Goal: Information Seeking & Learning: Learn about a topic

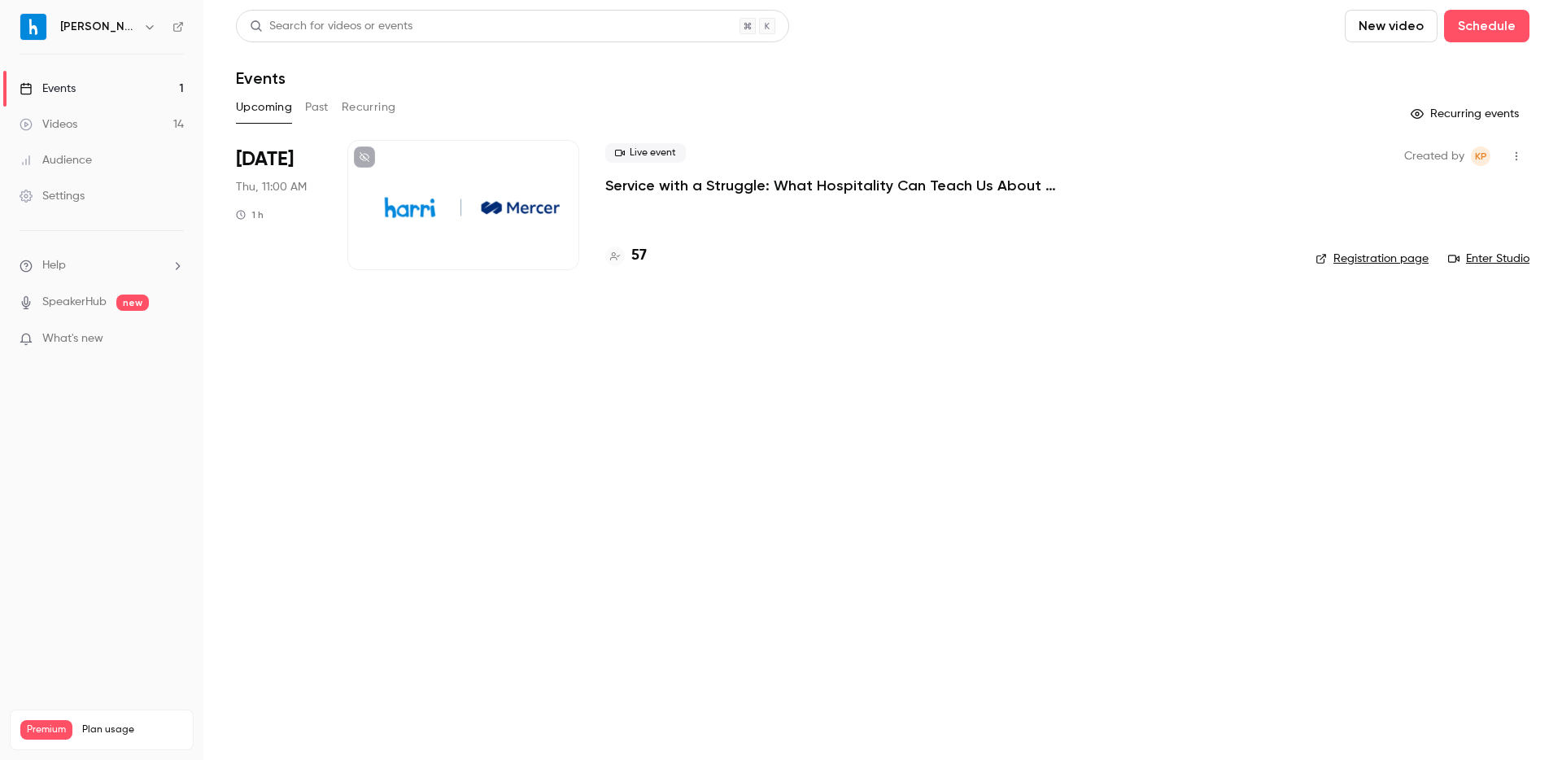
click at [310, 109] on button "Past" at bounding box center [317, 107] width 24 height 26
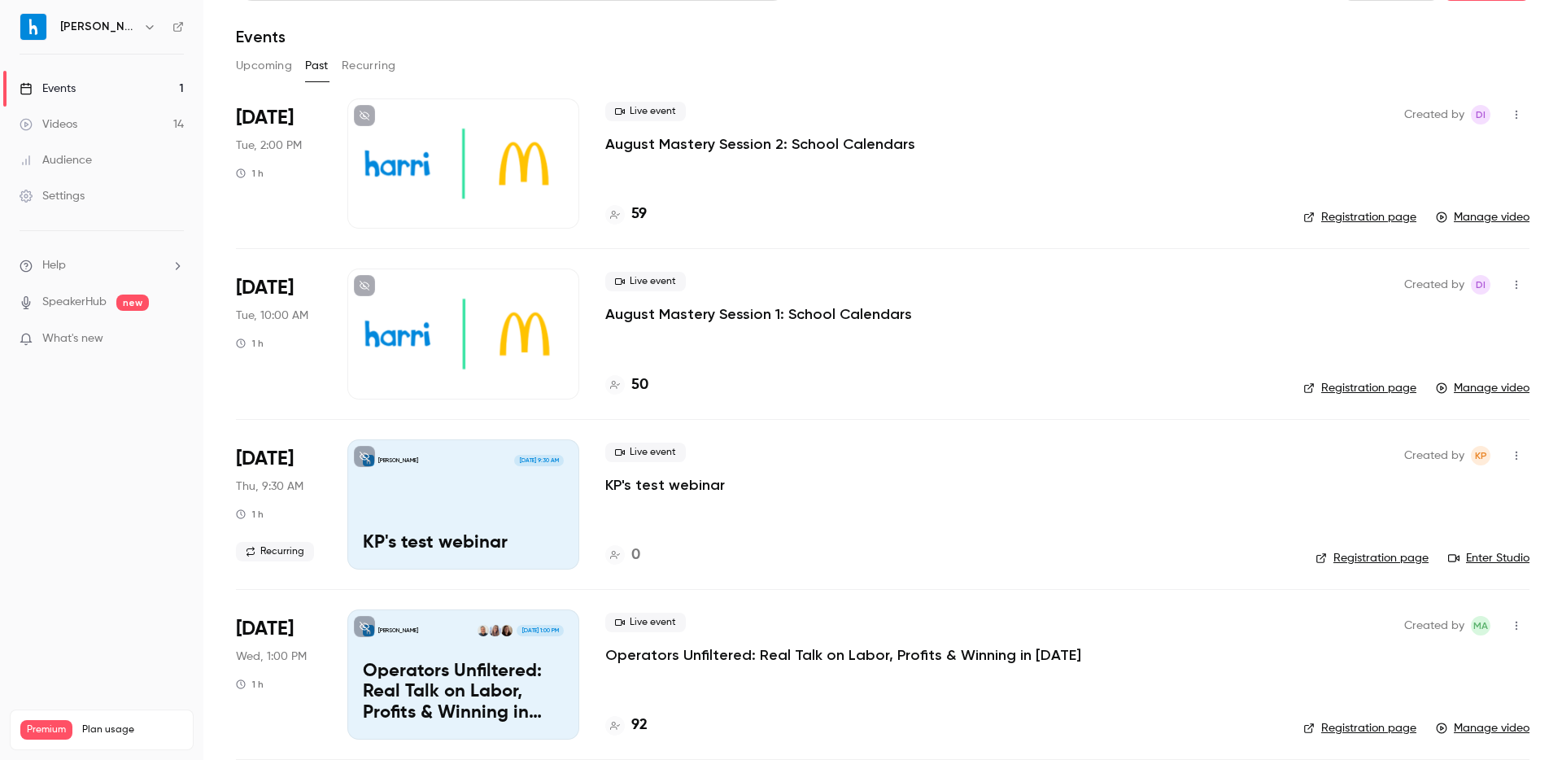
scroll to position [42, 0]
click at [715, 308] on p "August Mastery Session 1: School Calendars" at bounding box center [758, 313] width 307 height 20
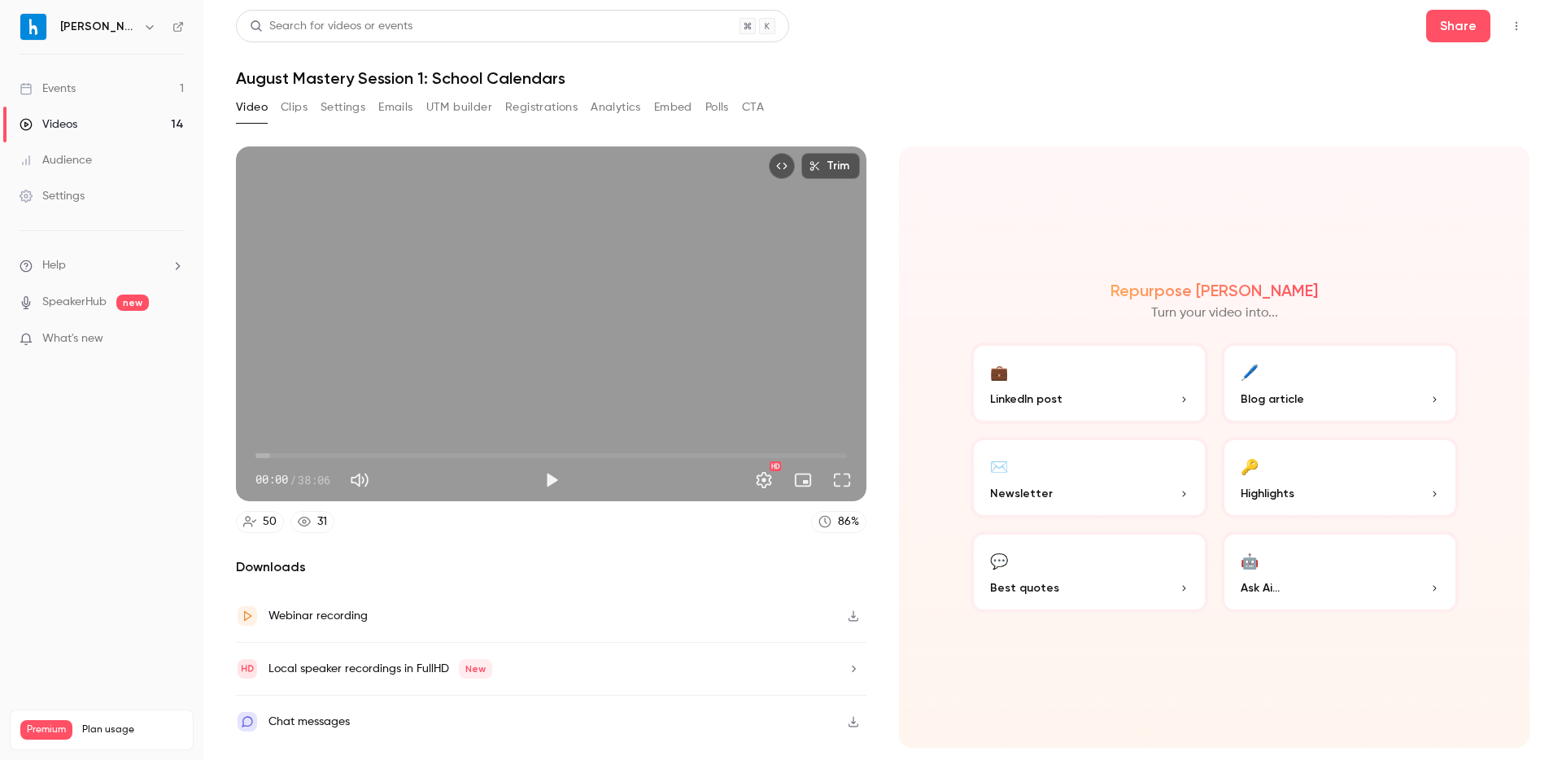
click at [548, 108] on button "Registrations" at bounding box center [541, 107] width 72 height 26
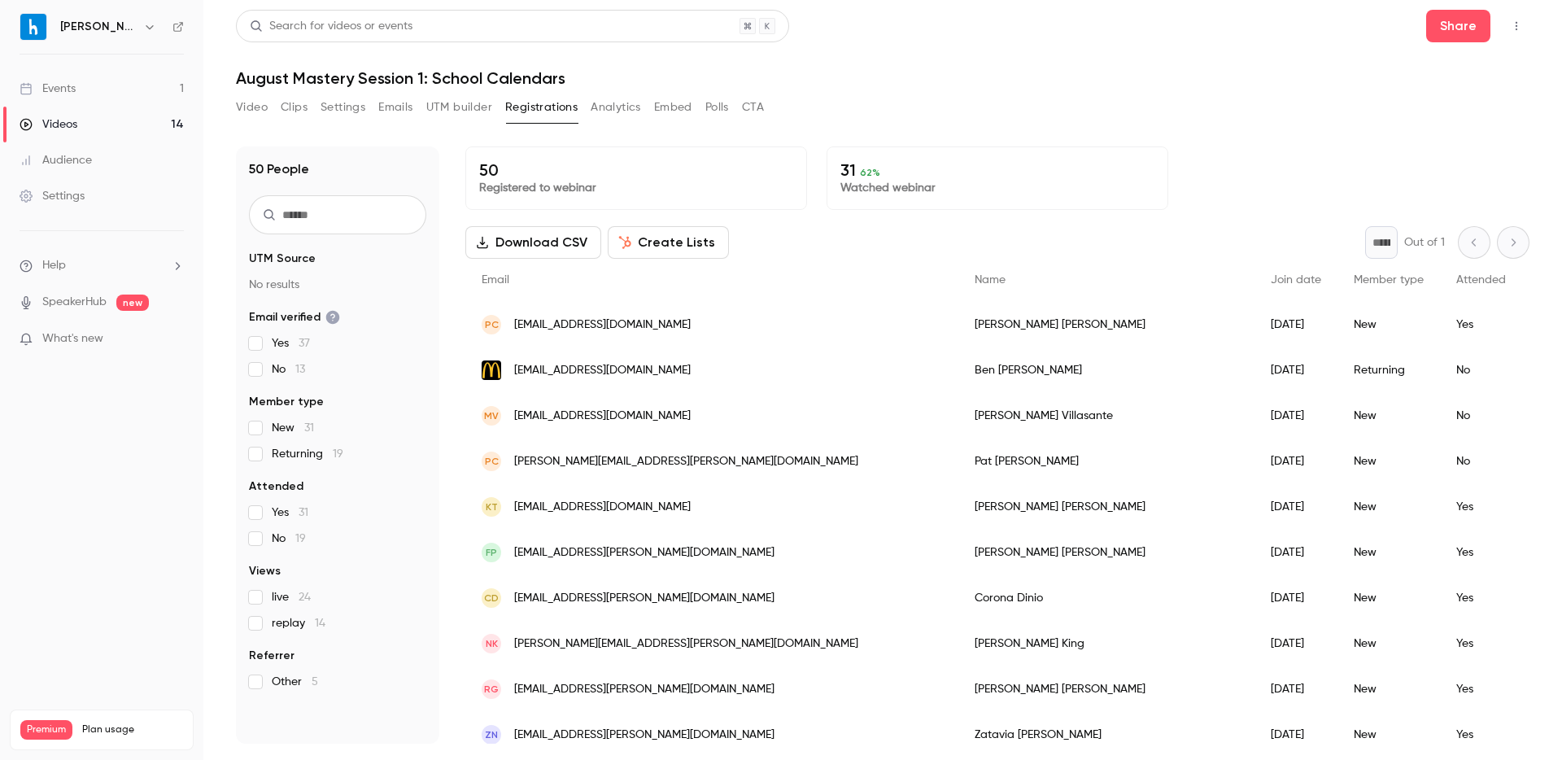
click at [98, 91] on link "Events 1" at bounding box center [101, 89] width 203 height 36
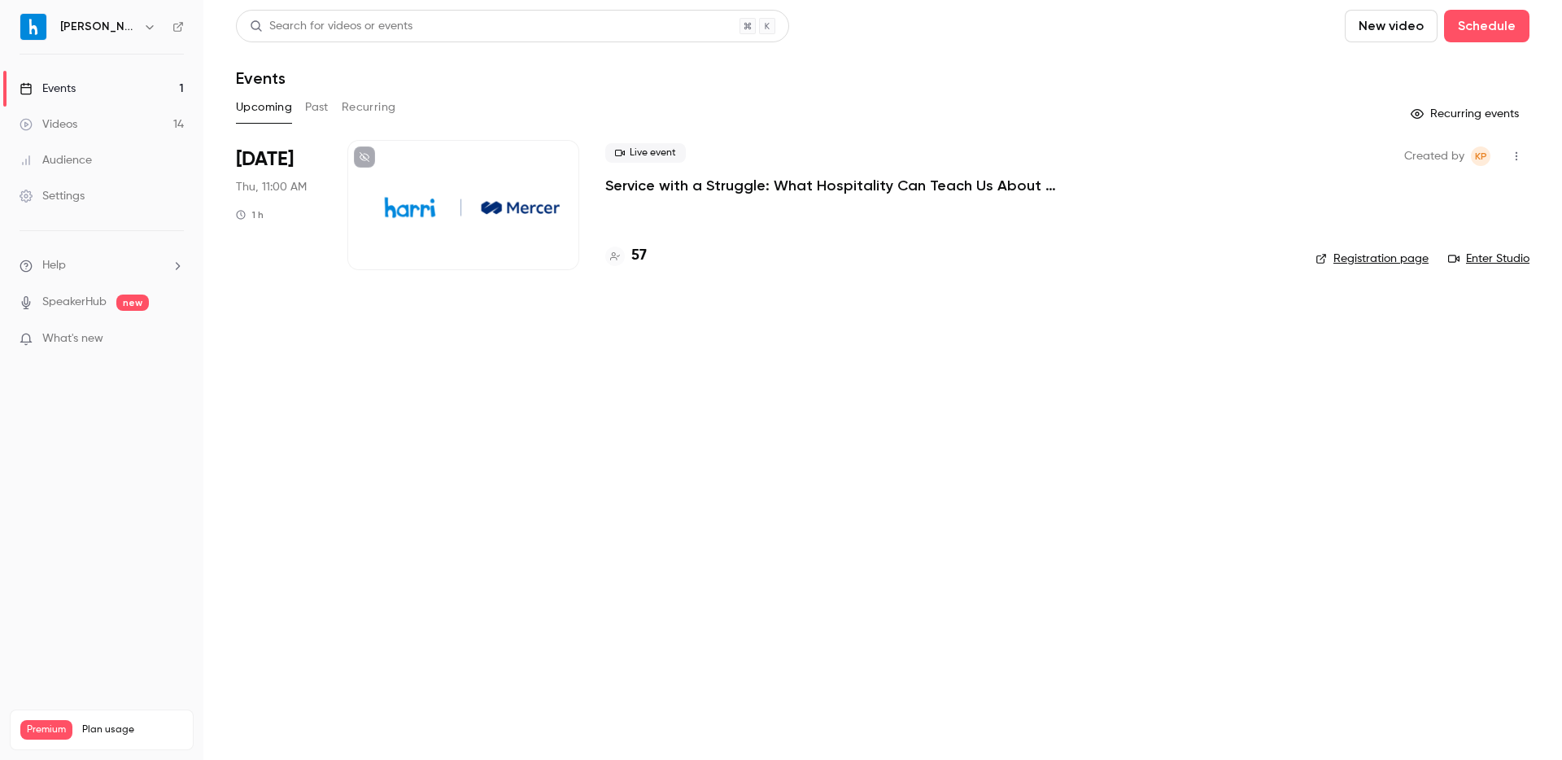
click at [332, 110] on div "Upcoming Past Recurring" at bounding box center [883, 107] width 1294 height 26
click at [321, 107] on button "Past" at bounding box center [317, 107] width 24 height 26
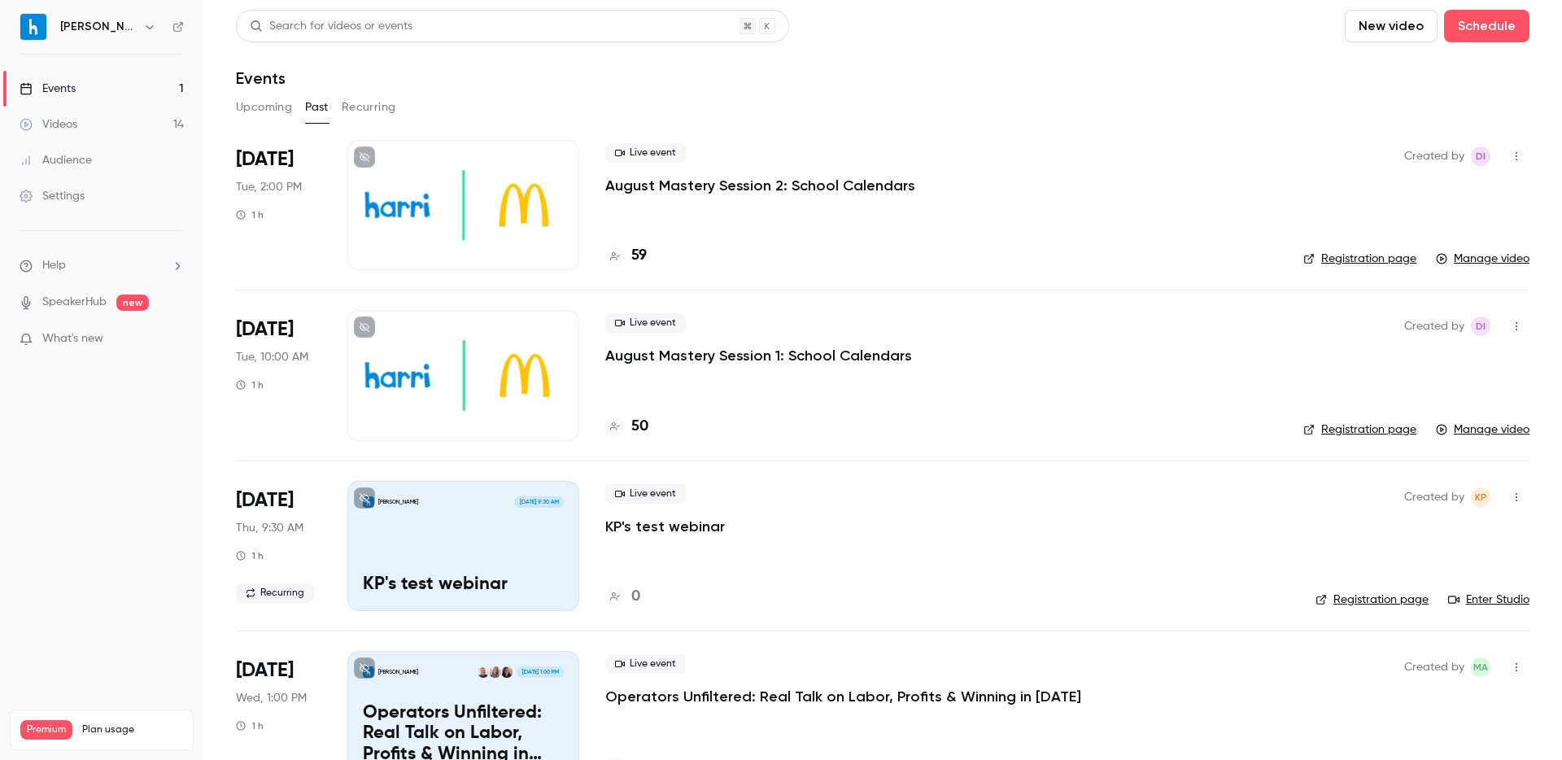
click at [714, 190] on p "August Mastery Session 2: School Calendars" at bounding box center [760, 186] width 310 height 20
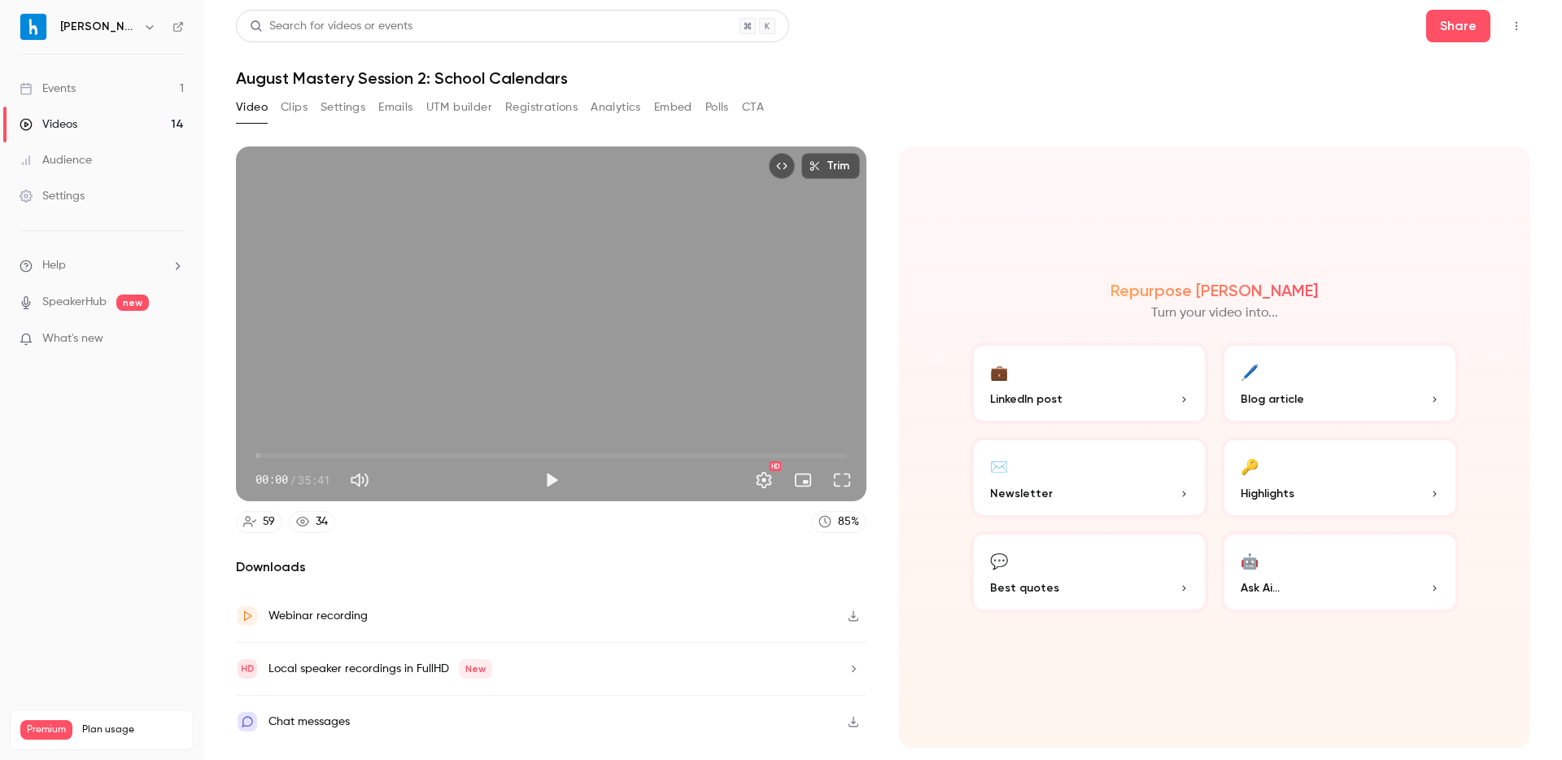
click at [537, 109] on button "Registrations" at bounding box center [541, 107] width 72 height 26
